Goal: Use online tool/utility: Utilize a website feature to perform a specific function

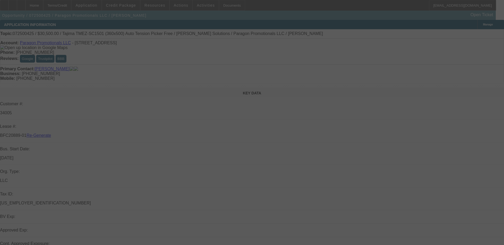
select select "3"
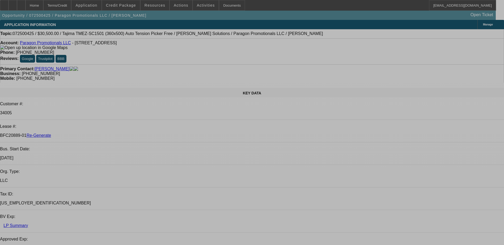
select select "0"
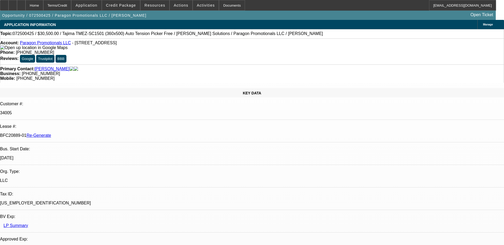
select select "2"
select select "0"
select select "6"
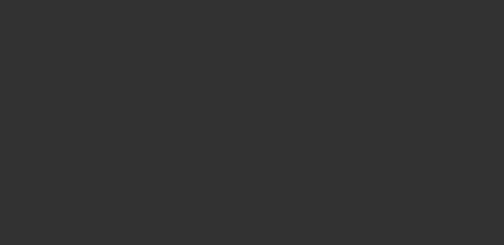
select select "3"
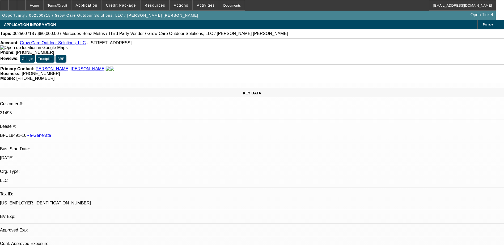
select select "0"
select select "1"
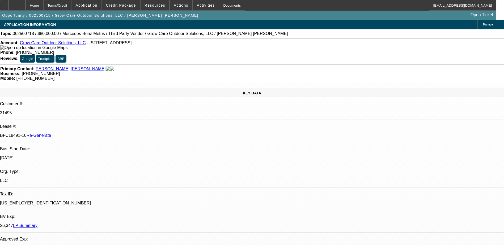
select select "6"
click at [220, 4] on div "Documents" at bounding box center [232, 5] width 26 height 11
